Goal: Contribute content: Add original content to the website for others to see

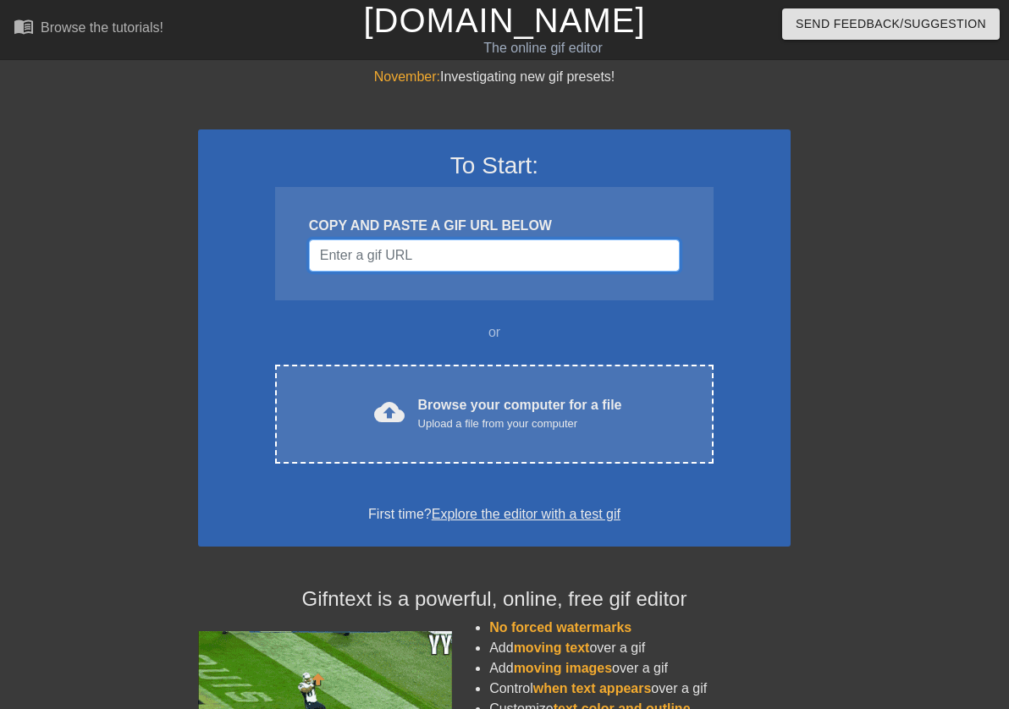
click at [450, 261] on input "Username" at bounding box center [494, 255] width 371 height 32
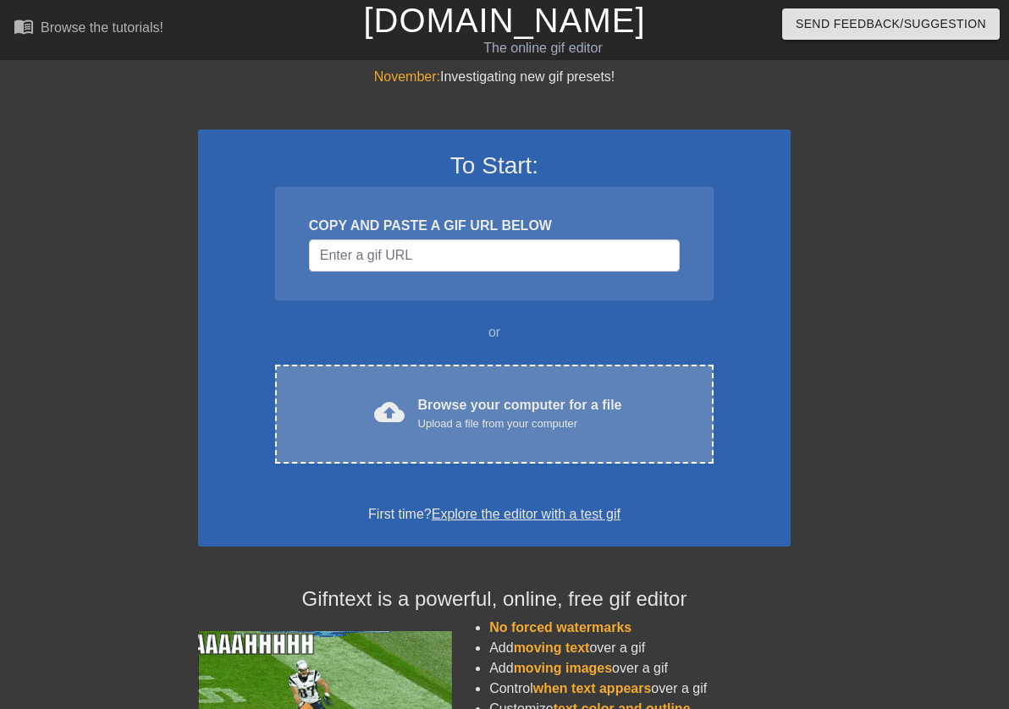
click at [404, 400] on span "cloud_upload" at bounding box center [389, 412] width 30 height 30
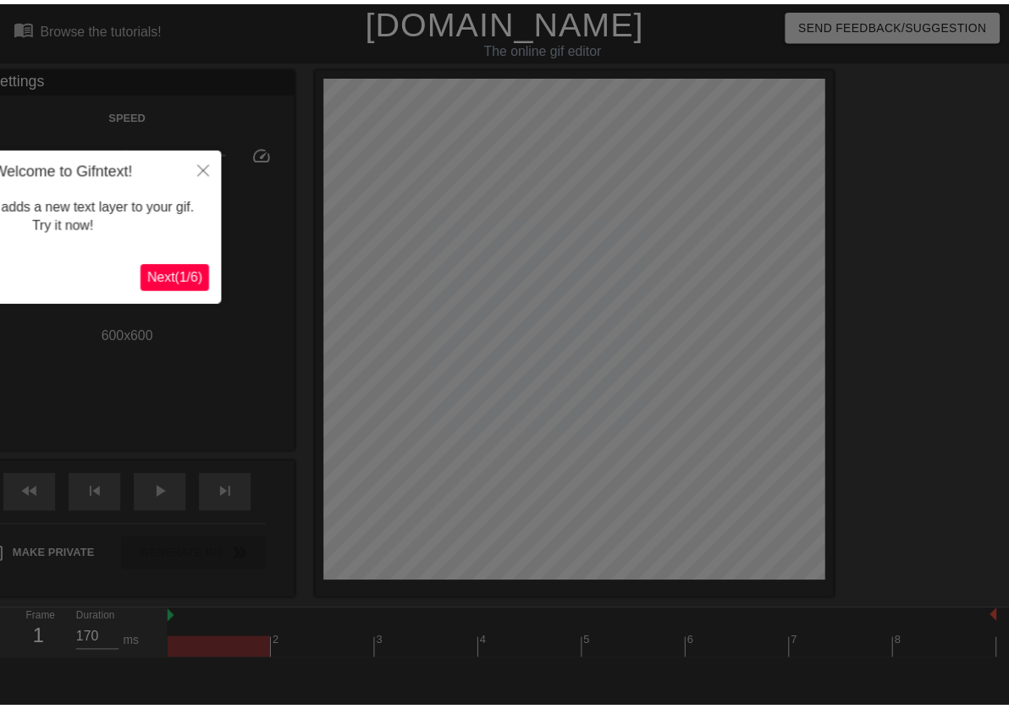
scroll to position [41, 0]
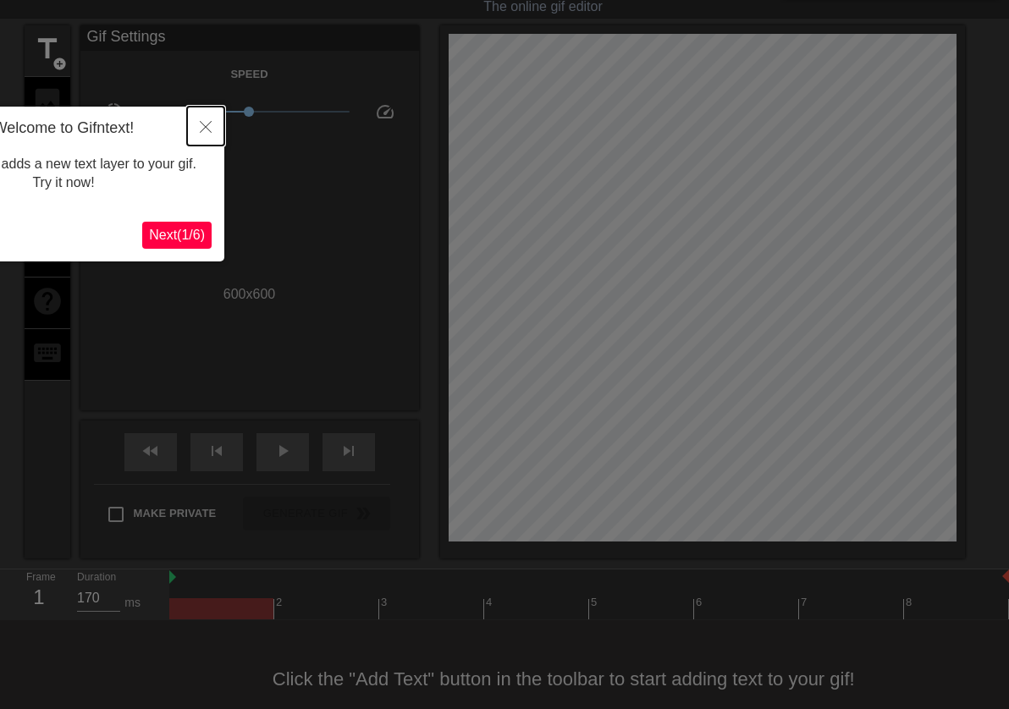
click at [204, 135] on button "Close" at bounding box center [205, 126] width 37 height 39
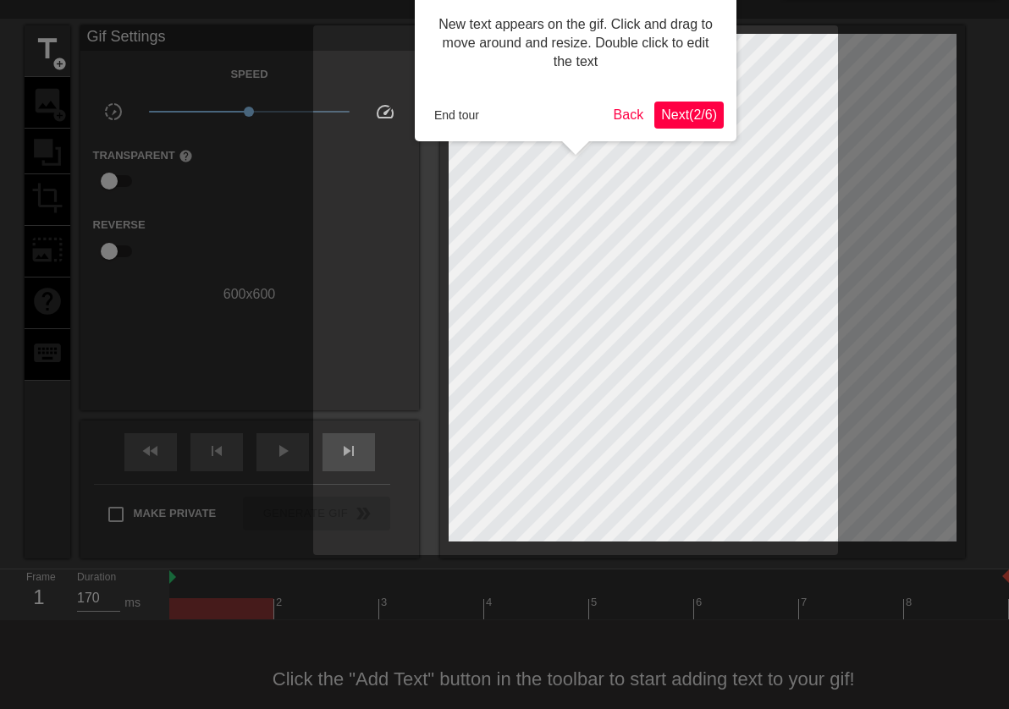
scroll to position [0, 0]
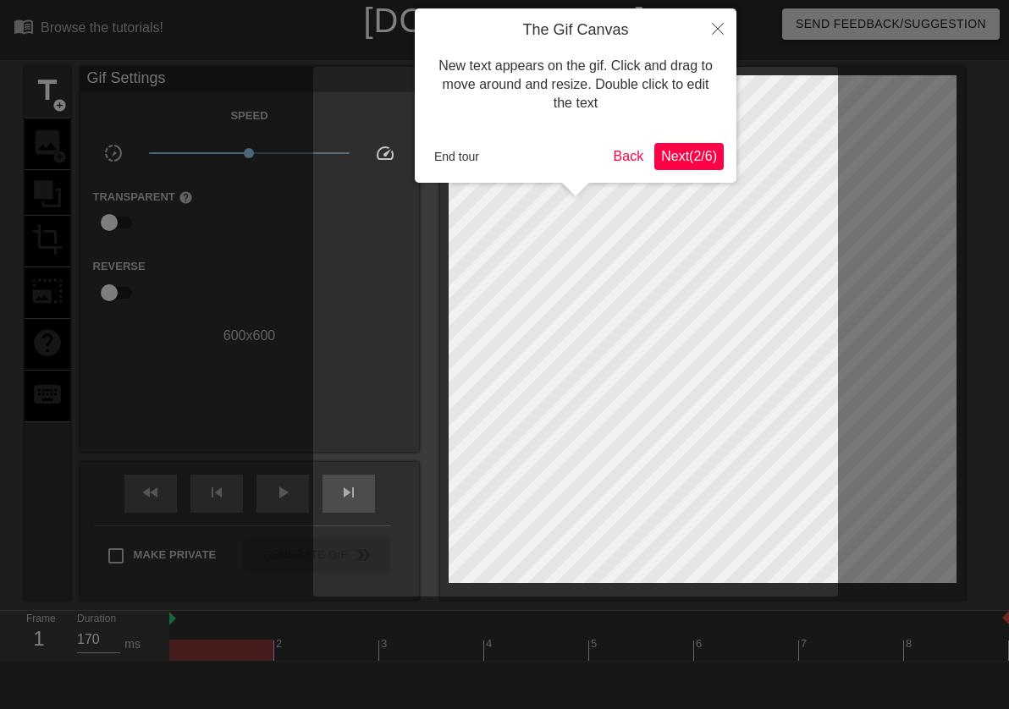
click at [684, 155] on span "Next ( 2 / 6 )" at bounding box center [689, 156] width 56 height 14
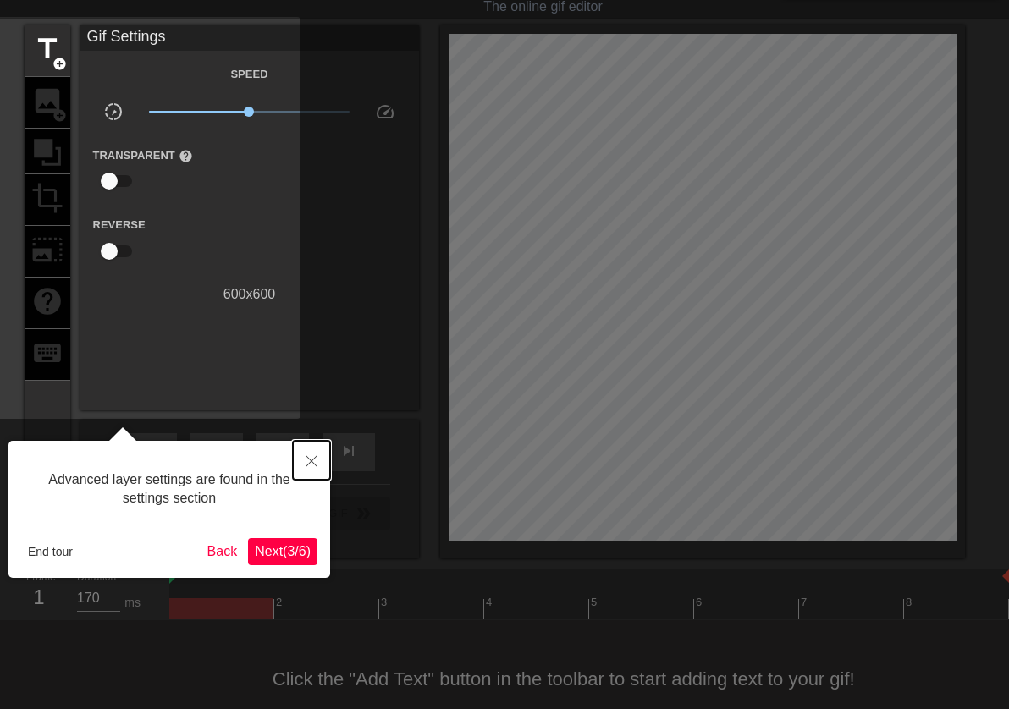
click at [323, 459] on button "Close" at bounding box center [311, 460] width 37 height 39
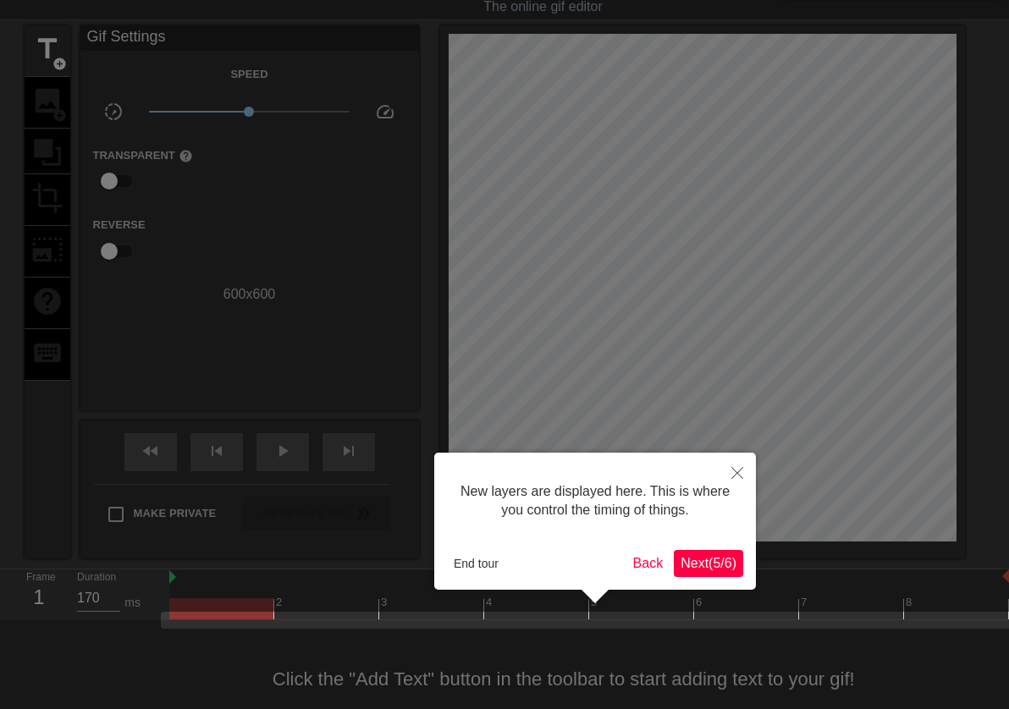
scroll to position [70, 0]
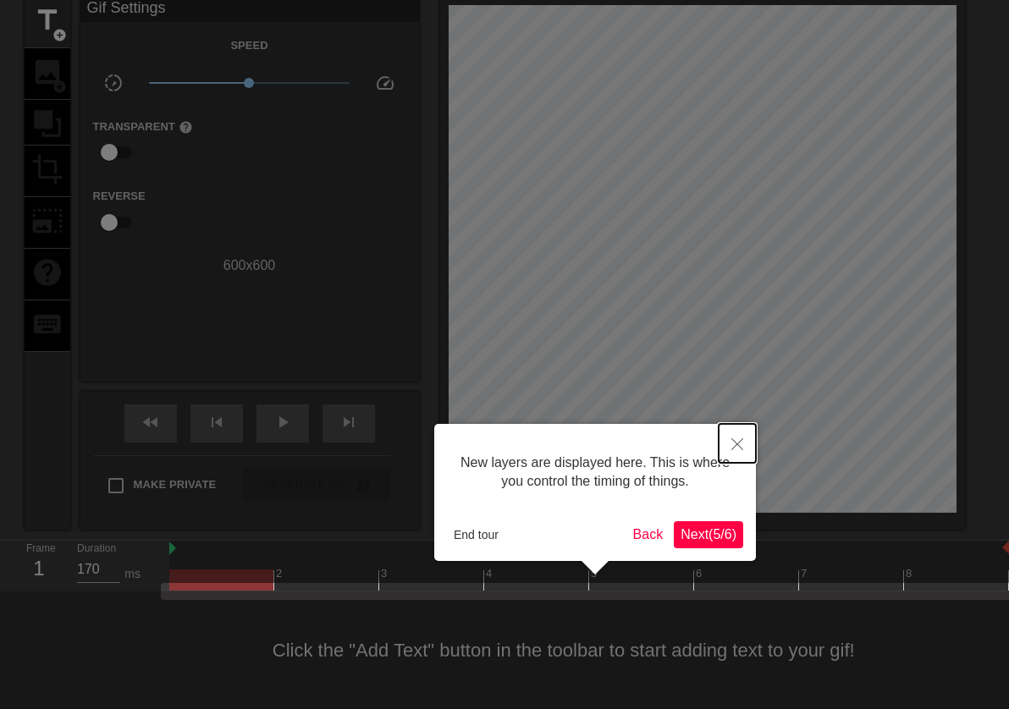
click at [729, 444] on button "Close" at bounding box center [736, 443] width 37 height 39
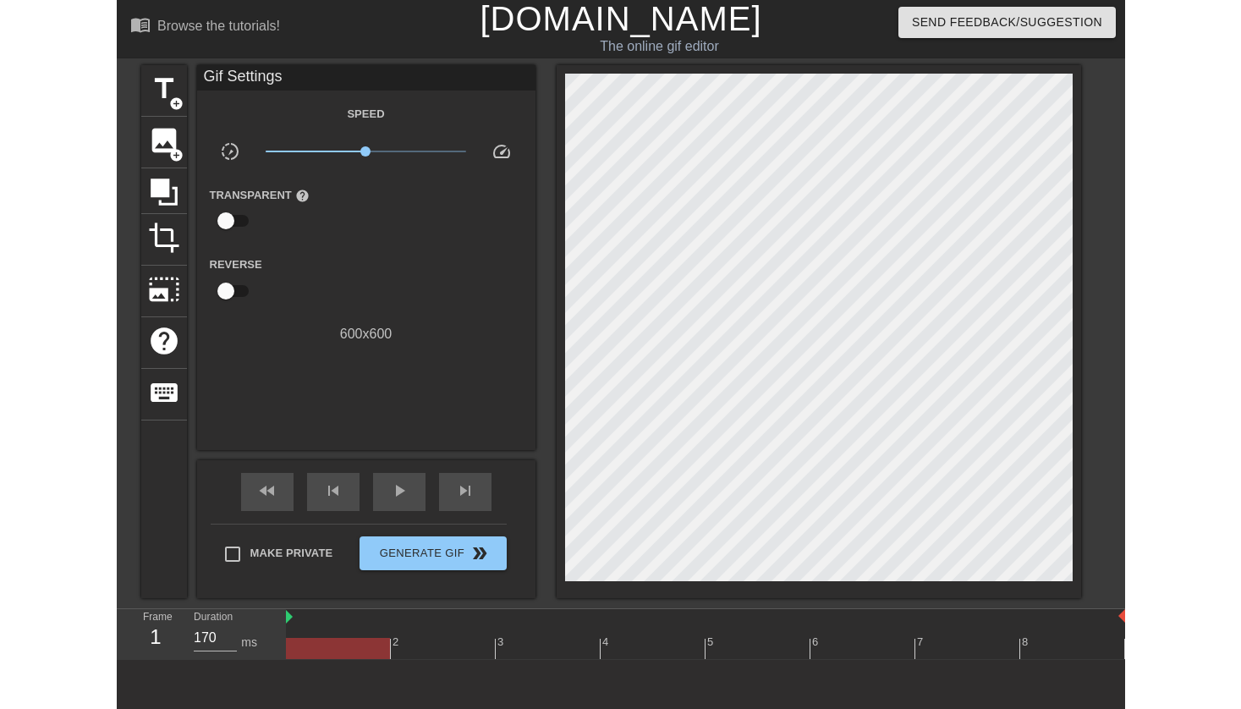
scroll to position [0, 0]
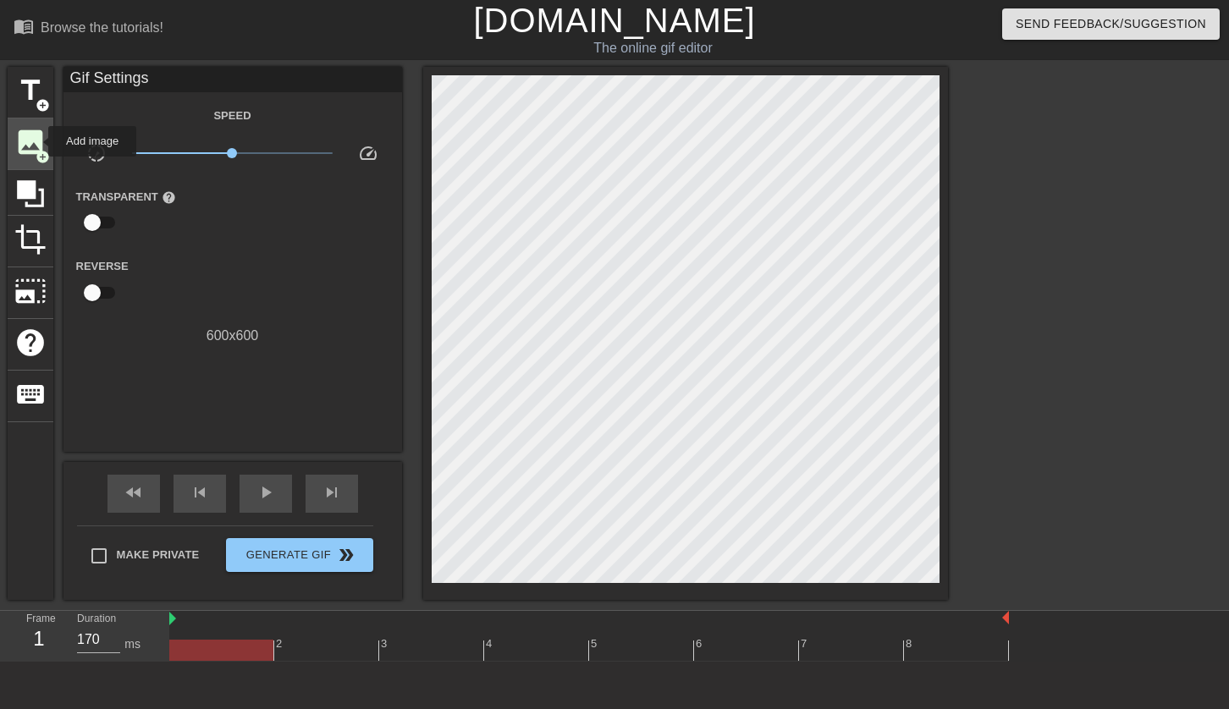
click at [37, 141] on span "image" at bounding box center [30, 142] width 32 height 32
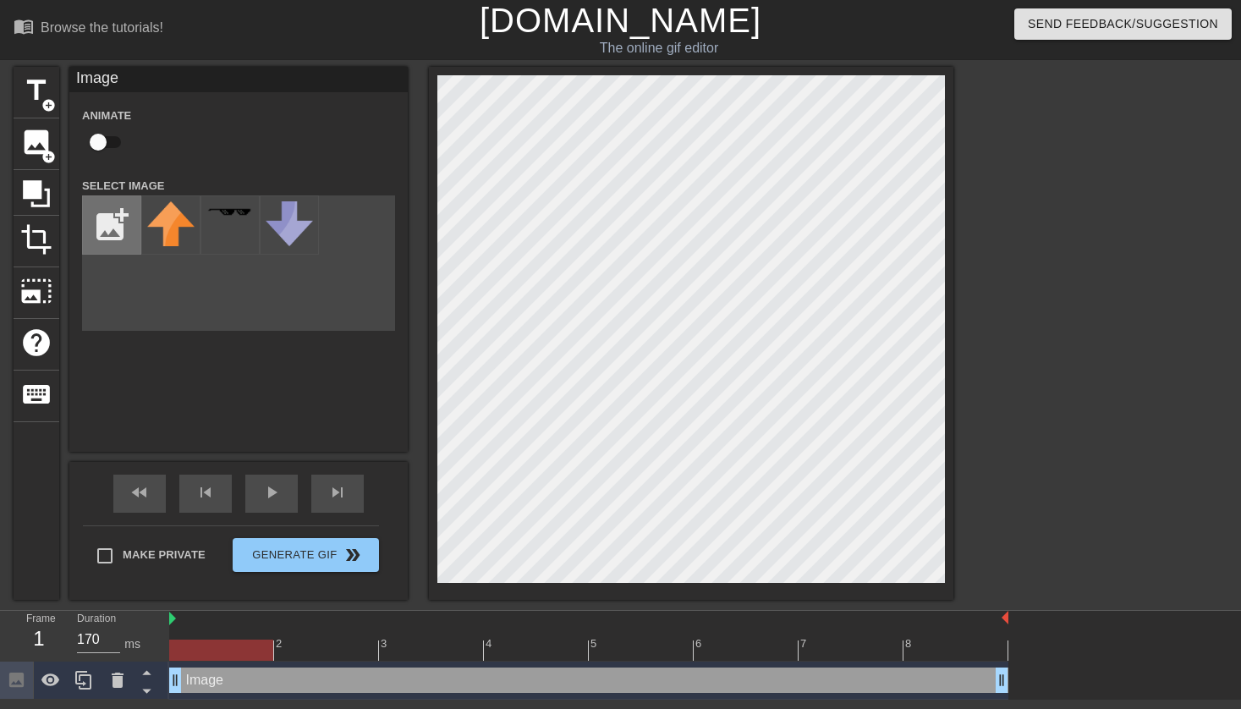
click at [122, 218] on input "file" at bounding box center [112, 225] width 58 height 58
type input "C:\fakepath\Jormungand Vector Watermark.png"
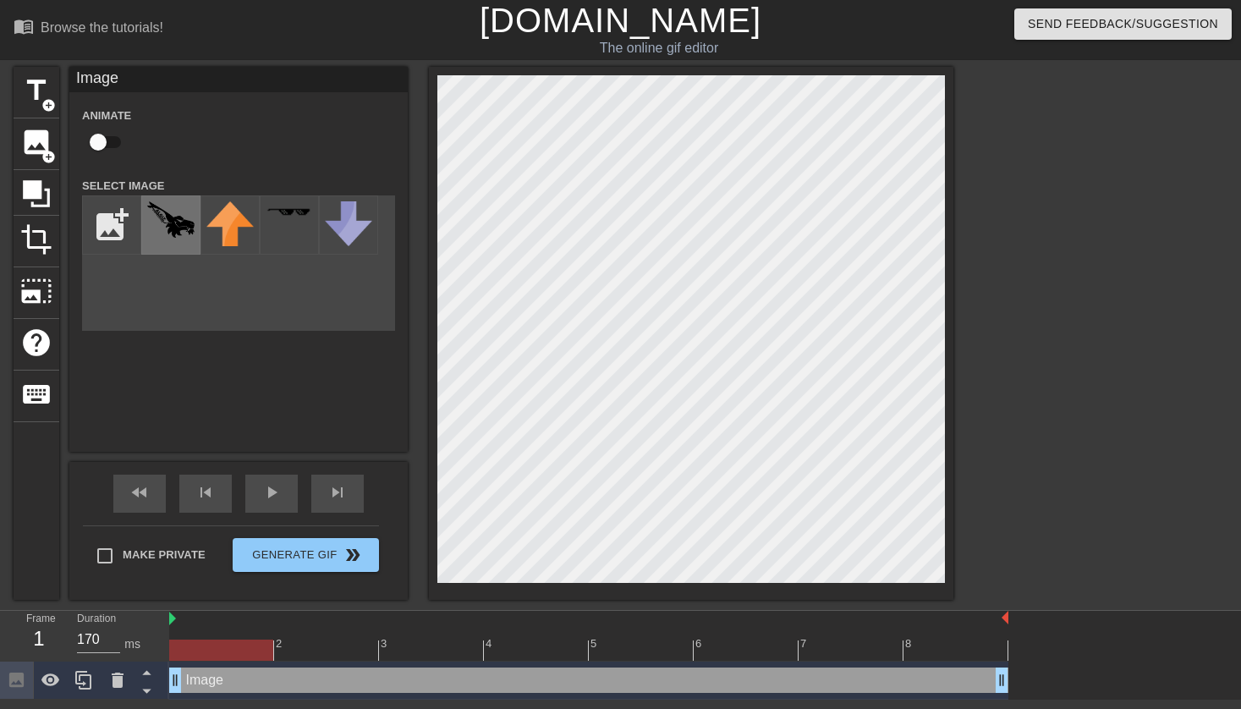
click at [164, 244] on div at bounding box center [170, 224] width 59 height 59
click at [50, 685] on icon at bounding box center [50, 680] width 19 height 13
click at [50, 685] on icon at bounding box center [50, 681] width 19 height 16
click at [6, 678] on div at bounding box center [17, 680] width 34 height 37
click at [14, 679] on icon at bounding box center [16, 680] width 14 height 14
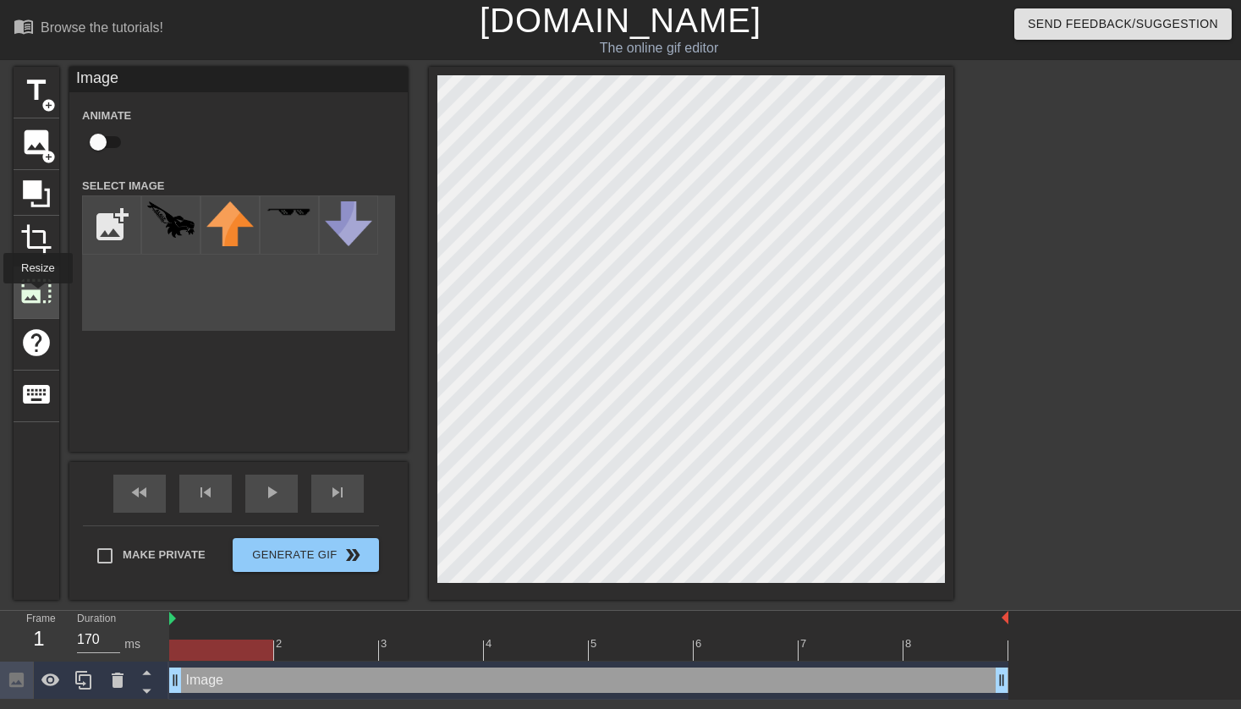
click at [38, 295] on span "photo_size_select_large" at bounding box center [36, 291] width 32 height 32
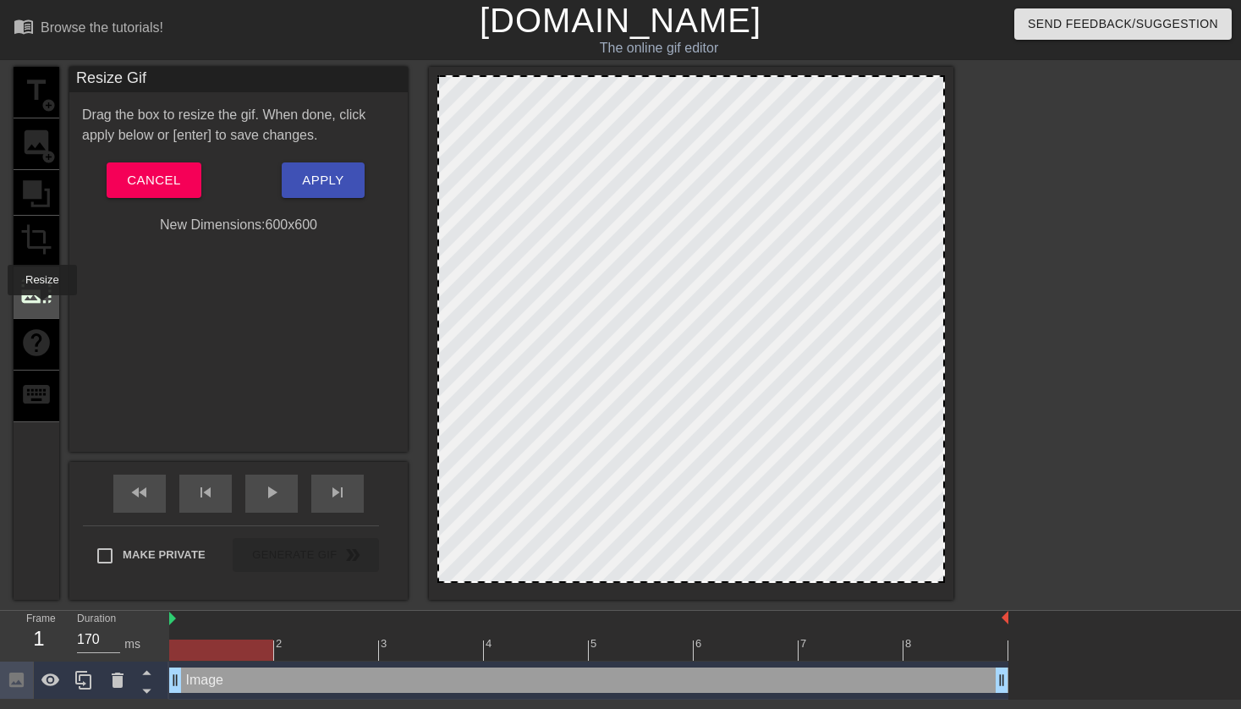
click at [42, 307] on div "photo_size_select_large" at bounding box center [37, 293] width 46 height 52
